Goal: Task Accomplishment & Management: Use online tool/utility

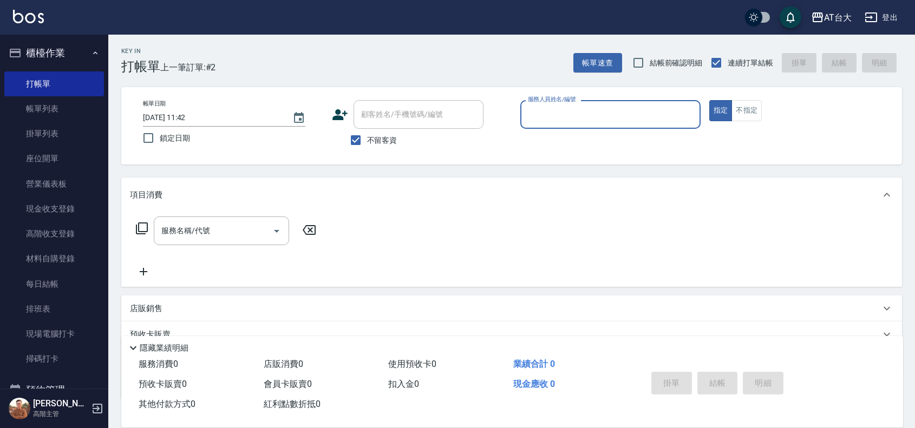
click at [627, 128] on div "服務人員姓名/編號" at bounding box center [611, 114] width 180 height 29
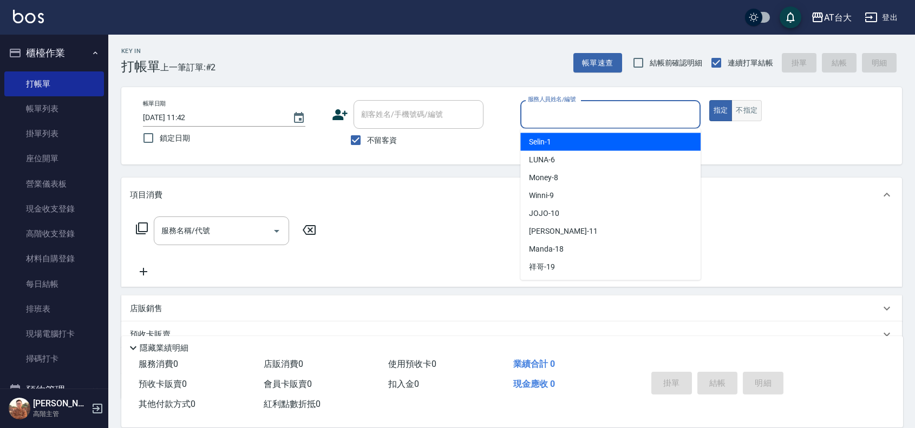
click at [736, 106] on button "不指定" at bounding box center [747, 110] width 30 height 21
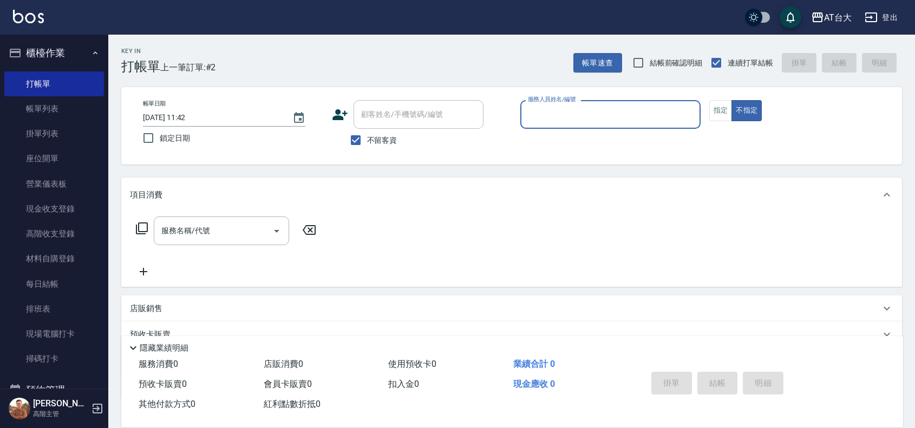
click at [623, 101] on div "服務人員姓名/編號" at bounding box center [611, 114] width 180 height 29
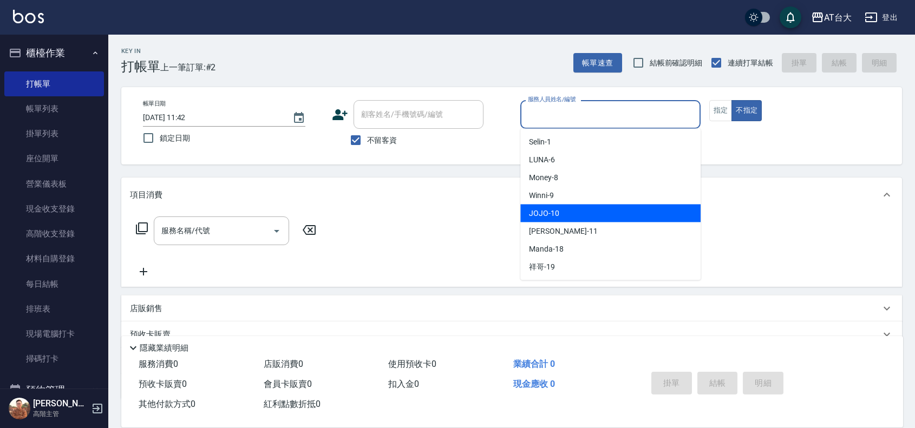
click at [606, 209] on div "JOJO -10" at bounding box center [611, 214] width 180 height 18
type input "JOJO-10"
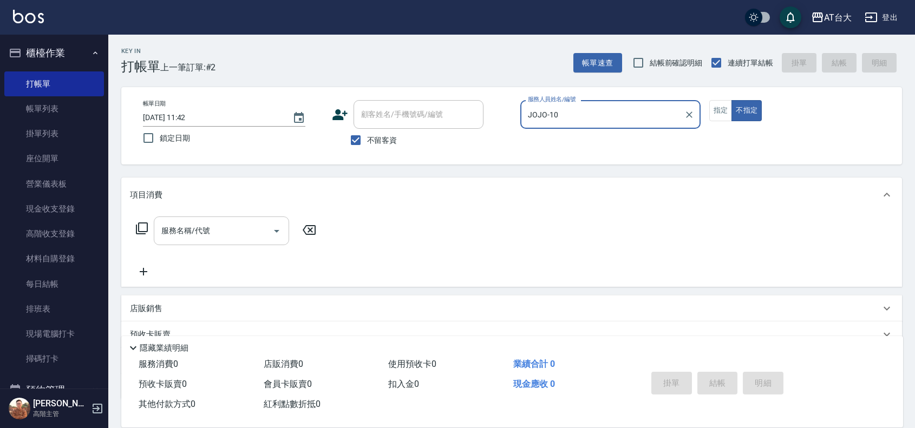
click at [280, 228] on icon "Open" at bounding box center [276, 231] width 13 height 13
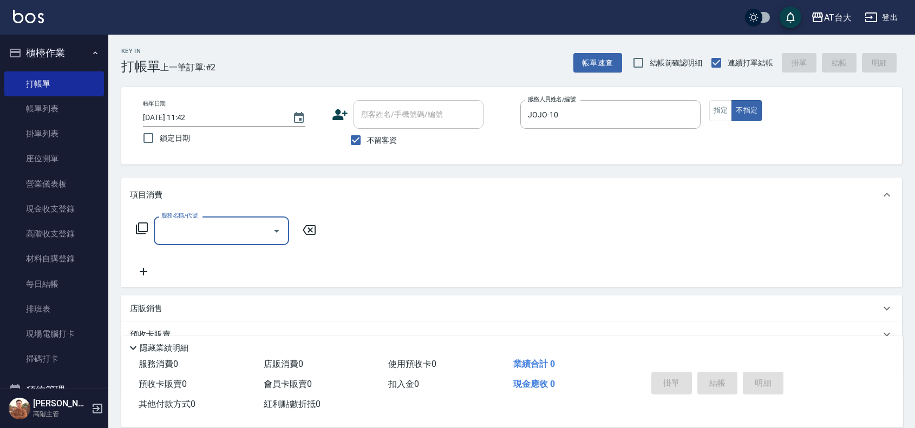
click at [226, 229] on input "服務名稱/代號" at bounding box center [213, 231] width 109 height 19
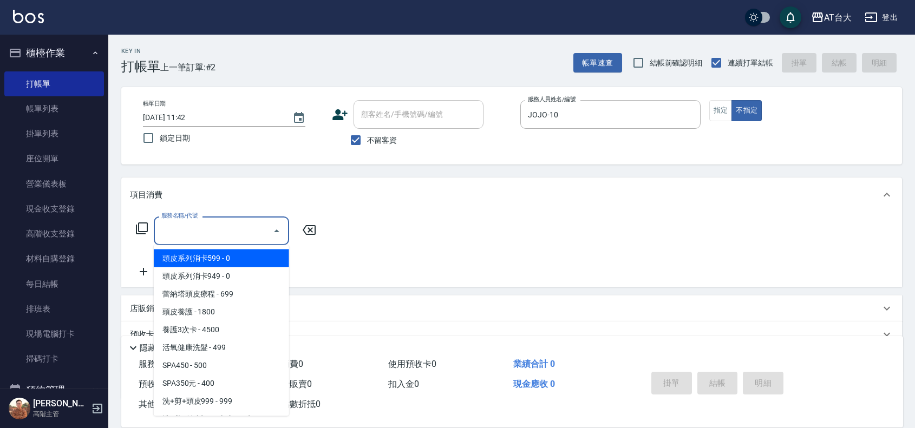
click at [226, 229] on input "服務名稱/代號" at bounding box center [213, 231] width 109 height 19
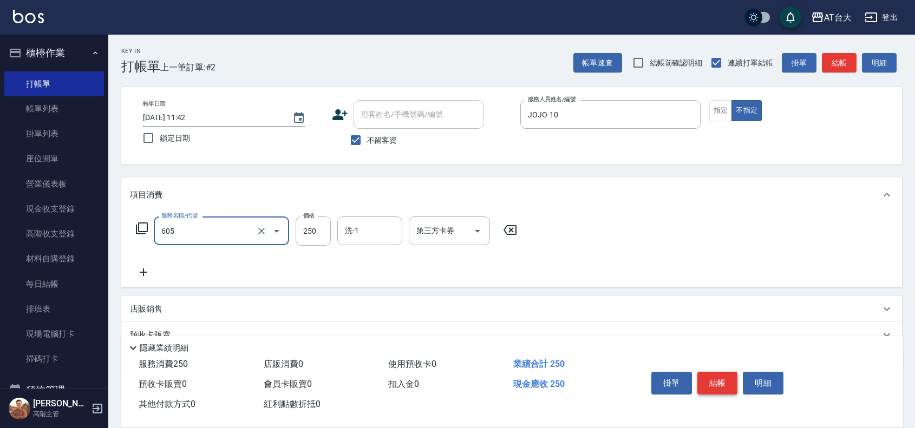
type input "洗髮 (女)(605)"
click at [713, 374] on button "結帳" at bounding box center [718, 383] width 41 height 23
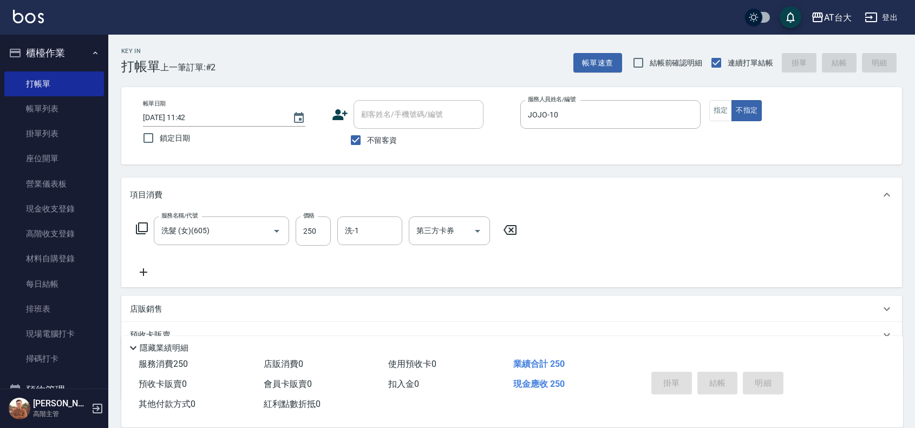
type input "[DATE] 12:35"
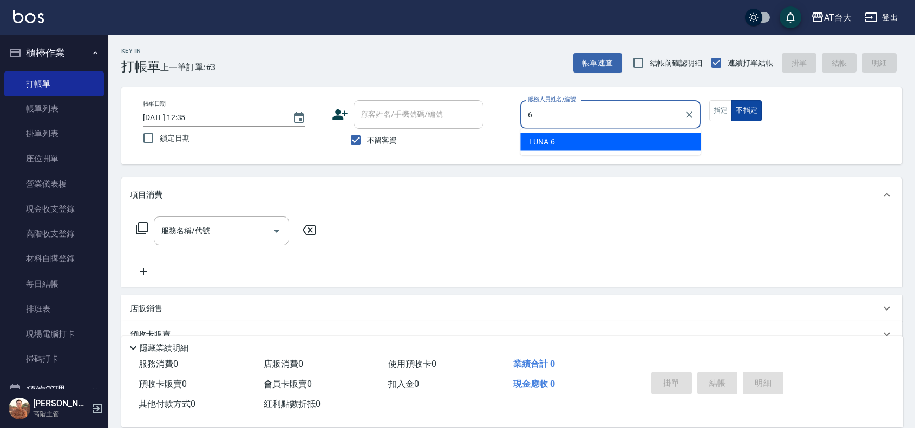
type input "LUNA-6"
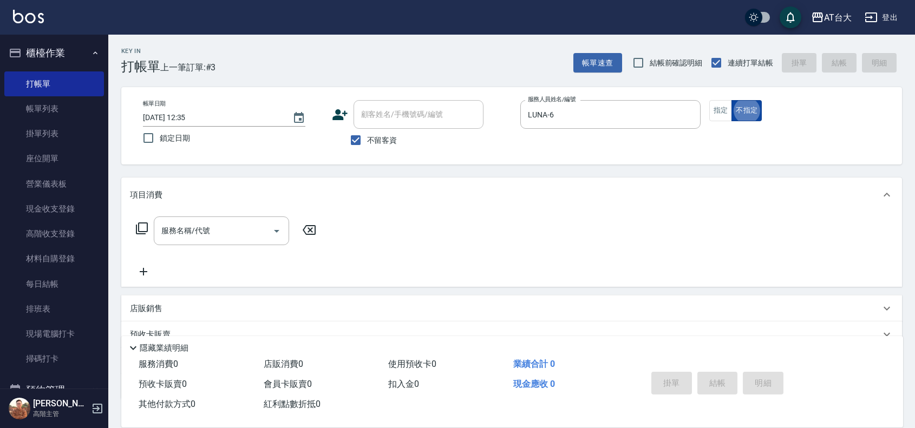
type button "false"
click at [694, 105] on div at bounding box center [689, 114] width 14 height 29
click at [700, 108] on div "帳單日期 [DATE] 12:35 鎖定日期 顧客姓名/手機號碼/編號 顧客姓名/手機號碼/編號 不留客資 服務人員姓名/編號 LUNA-6 服務人員姓名/編…" at bounding box center [511, 125] width 755 height 51
click at [713, 109] on button "指定" at bounding box center [721, 110] width 23 height 21
type button "true"
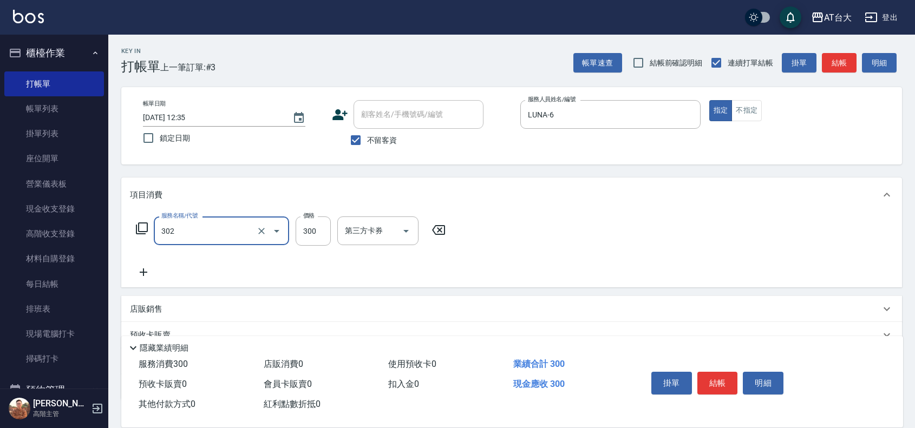
type input "剪髮(302)"
type input "450"
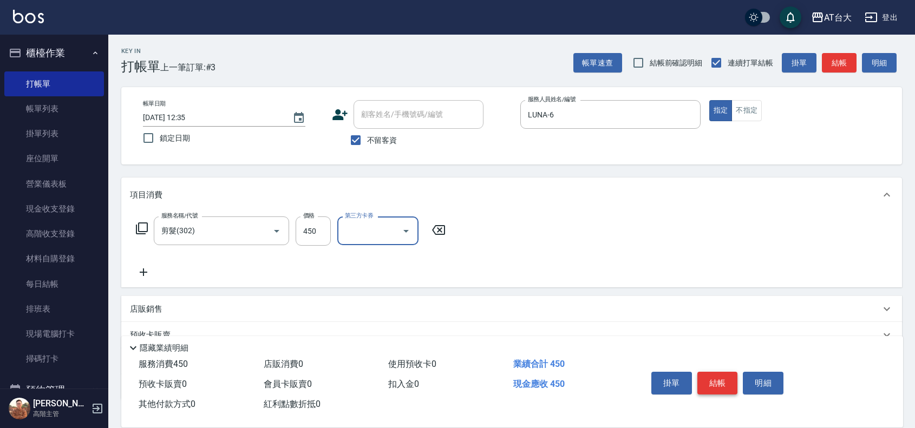
click at [707, 374] on button "結帳" at bounding box center [718, 383] width 41 height 23
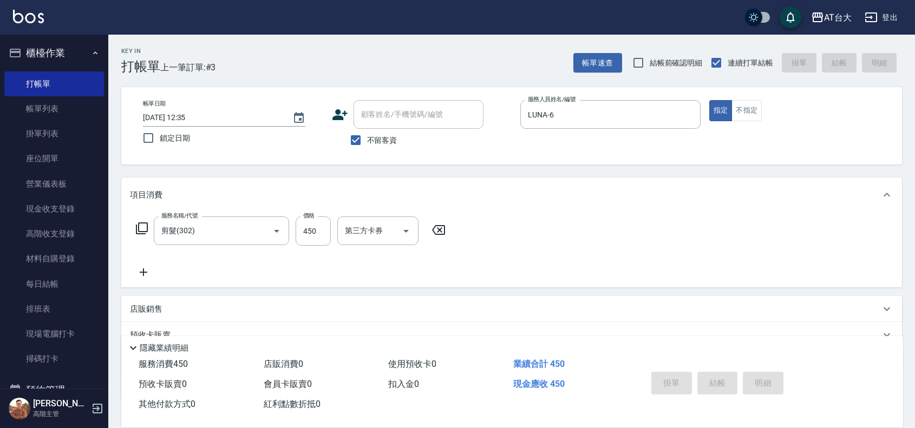
type input "[DATE] 12:36"
click at [745, 107] on button "不指定" at bounding box center [747, 110] width 30 height 21
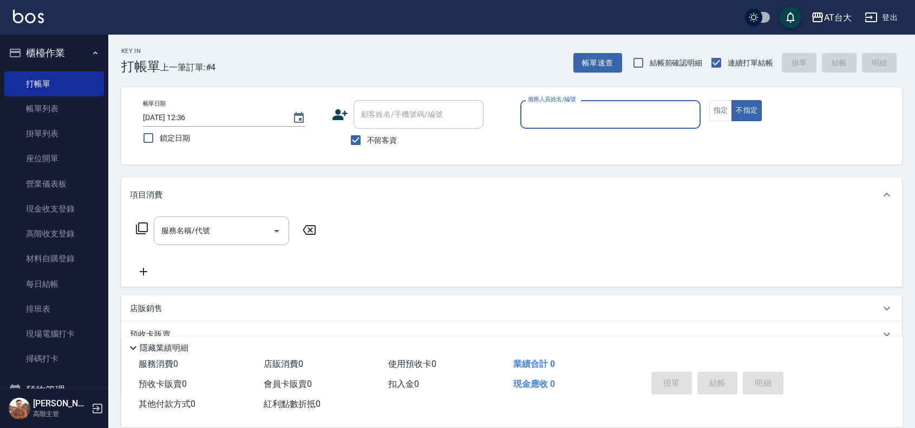
click at [611, 115] on input "服務人員姓名/編號" at bounding box center [610, 114] width 171 height 19
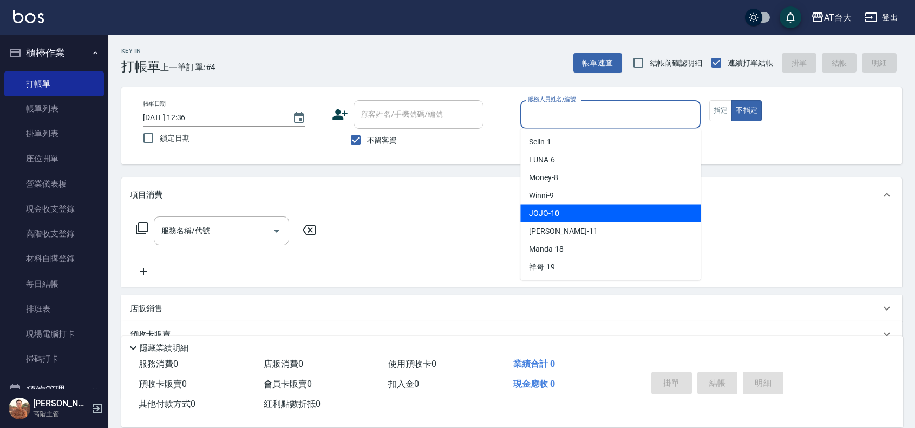
click at [605, 209] on div "JOJO -10" at bounding box center [611, 214] width 180 height 18
type input "JOJO-10"
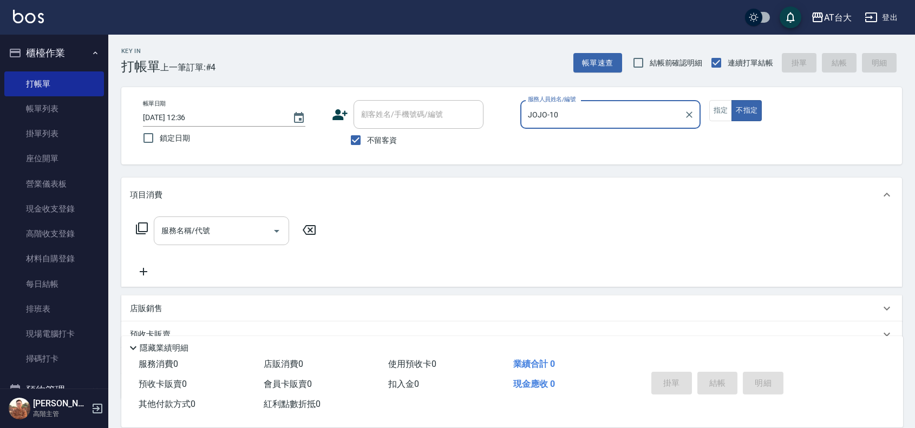
click at [261, 220] on div "服務名稱/代號" at bounding box center [221, 231] width 135 height 29
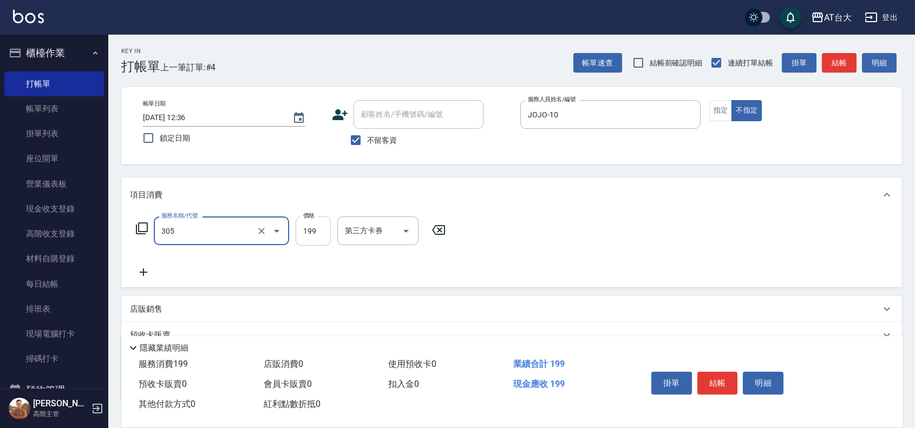
type input "剪髮(305)"
click at [298, 228] on input "199" at bounding box center [313, 231] width 35 height 29
type input "250"
click at [729, 378] on button "結帳" at bounding box center [718, 383] width 41 height 23
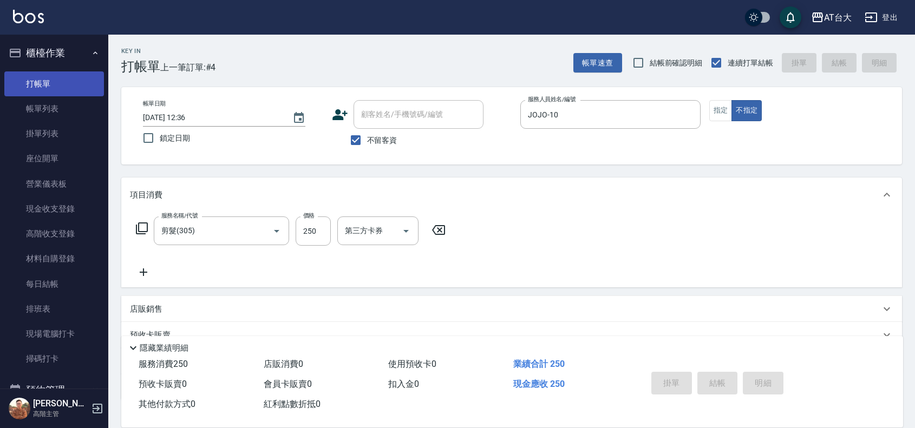
type input "[DATE] 12:49"
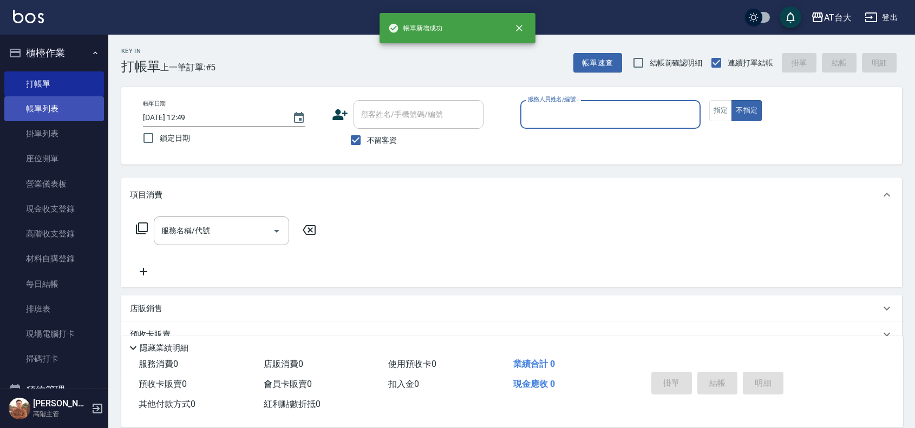
click at [56, 103] on link "帳單列表" at bounding box center [54, 108] width 100 height 25
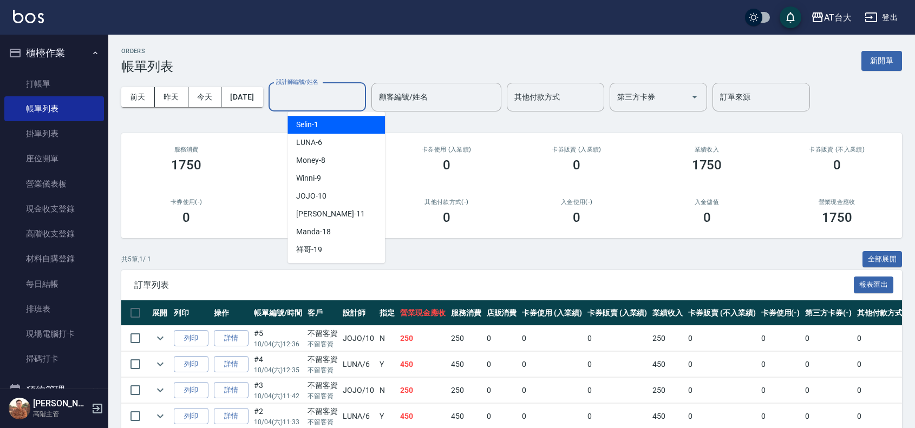
click at [350, 96] on input "設計師編號/姓名" at bounding box center [318, 97] width 88 height 19
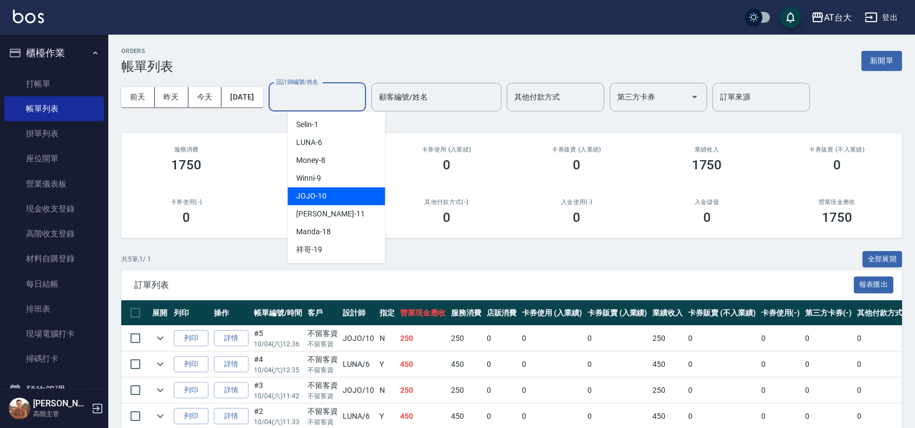
click at [344, 191] on div "JOJO -10" at bounding box center [337, 196] width 98 height 18
type input "JOJO-10"
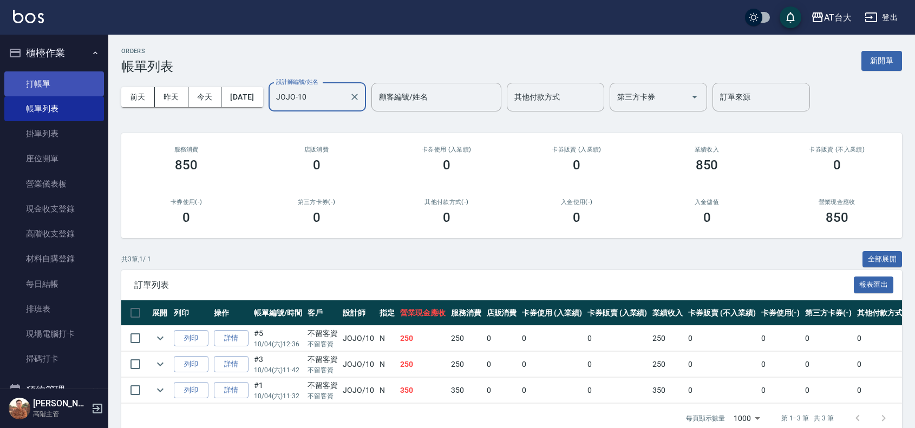
click at [57, 88] on link "打帳單" at bounding box center [54, 84] width 100 height 25
